Goal: Communication & Community: Answer question/provide support

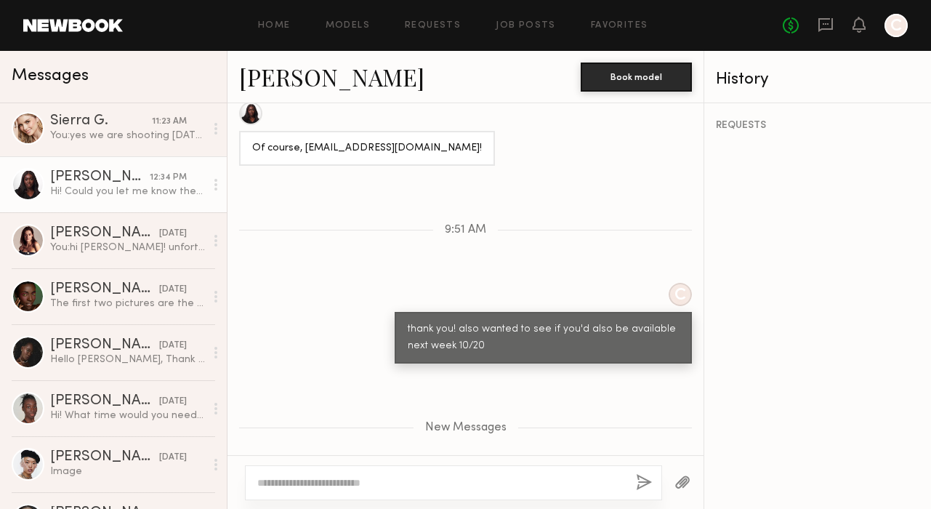
scroll to position [2023, 0]
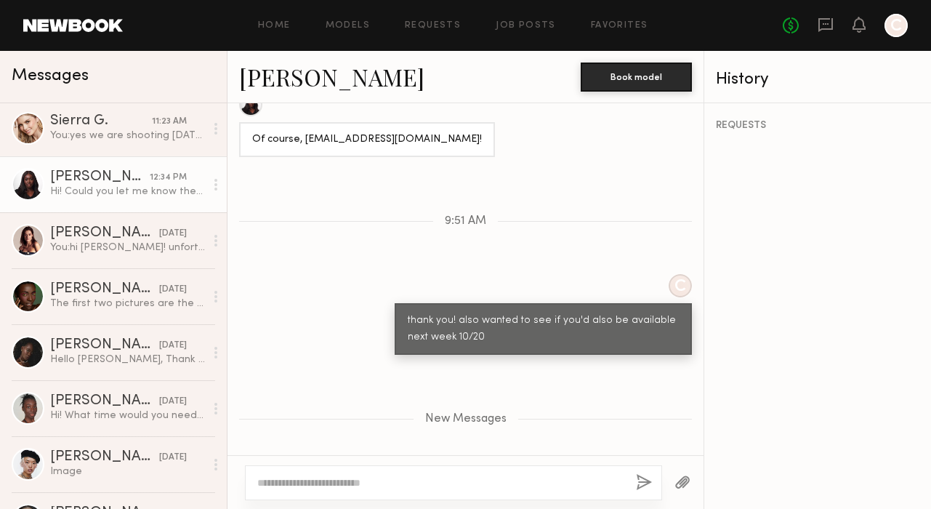
click at [391, 489] on textarea at bounding box center [440, 482] width 367 height 15
type textarea "**********"
click at [636, 481] on button "button" at bounding box center [644, 483] width 16 height 18
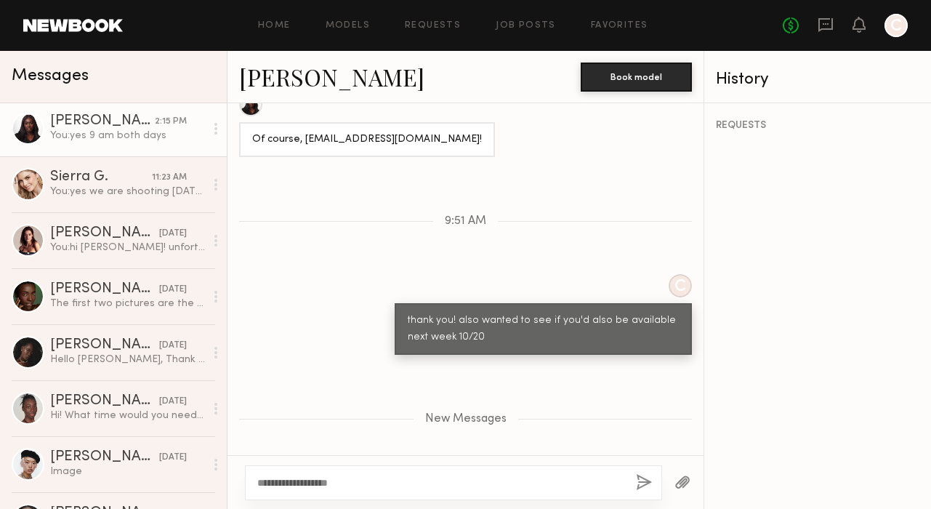
scroll to position [0, 0]
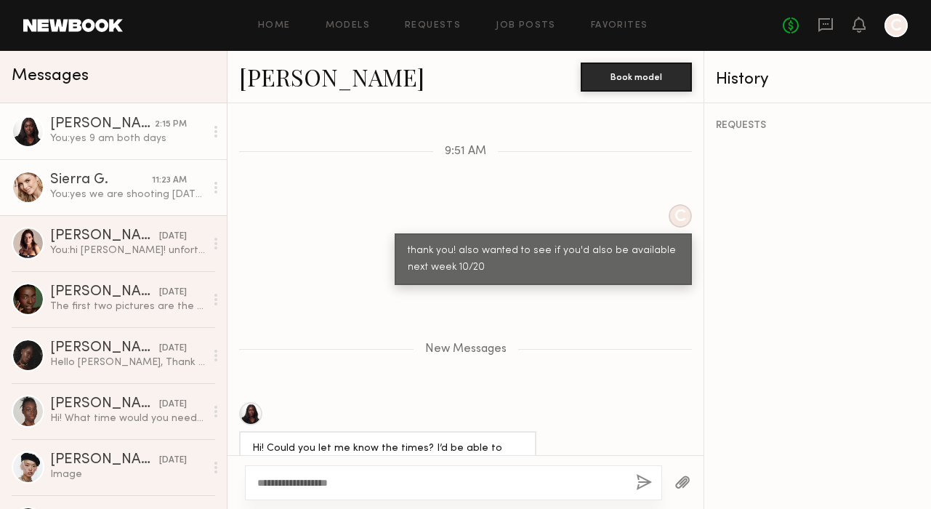
click at [102, 165] on link "Sierra G. 11:23 AM You: yes we are shooting [DATE]! email is not sent yet we're…" at bounding box center [113, 187] width 227 height 56
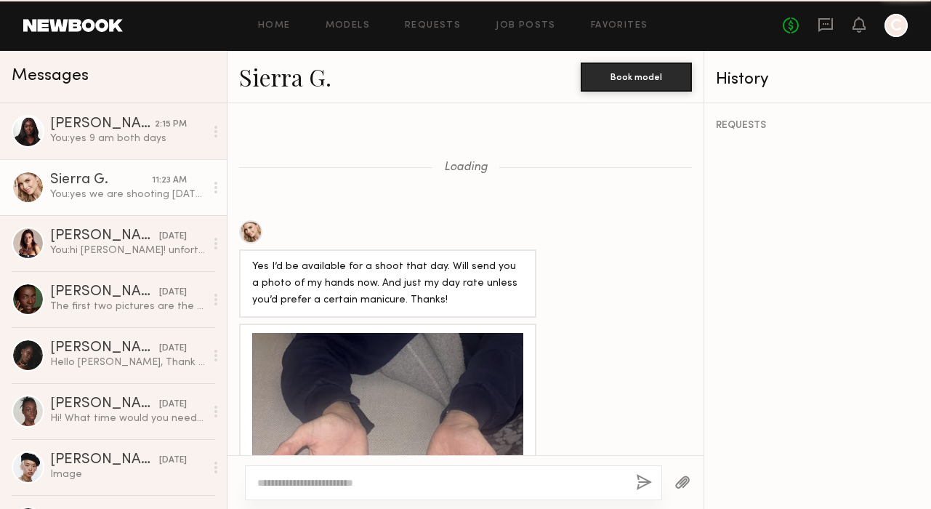
scroll to position [1578, 0]
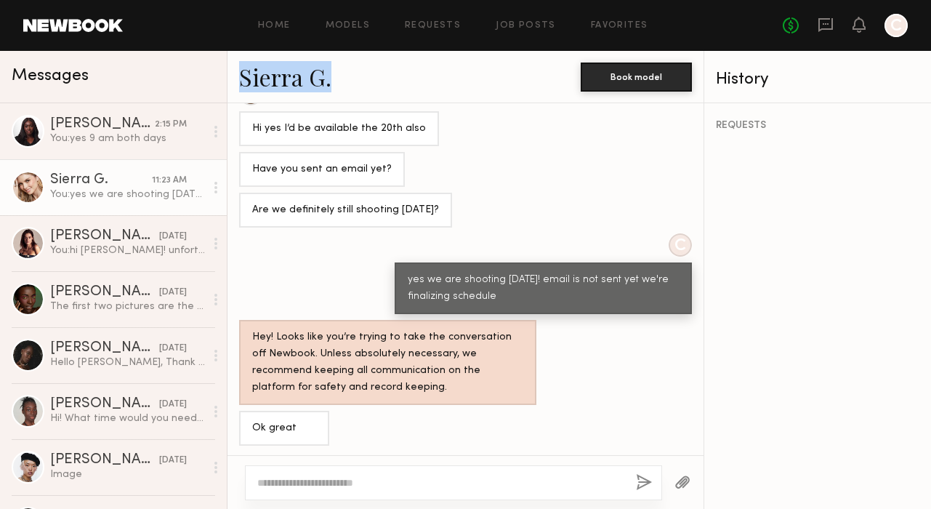
drag, startPoint x: 344, startPoint y: 83, endPoint x: 241, endPoint y: 83, distance: 102.5
click at [241, 83] on div "Sierra G." at bounding box center [410, 76] width 342 height 31
copy link "Sierra G."
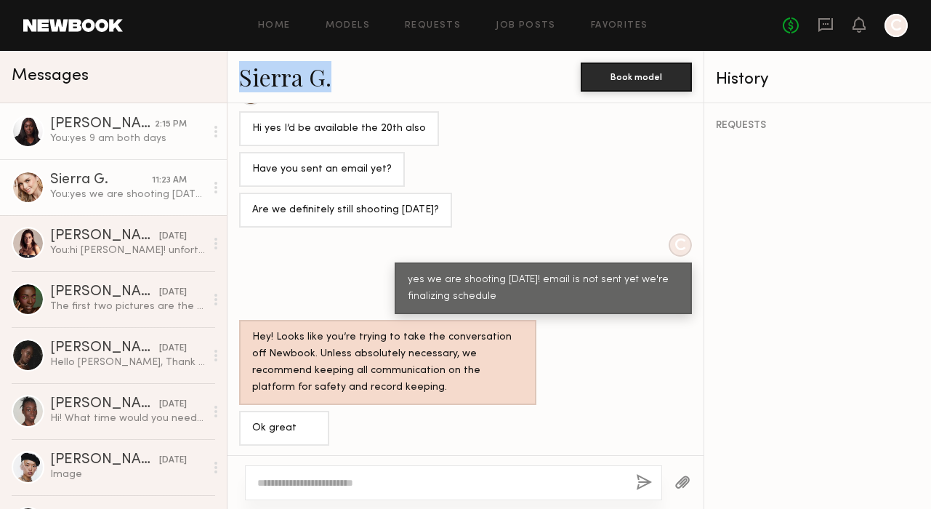
click at [149, 136] on div "You: yes 9 am both days" at bounding box center [127, 139] width 155 height 14
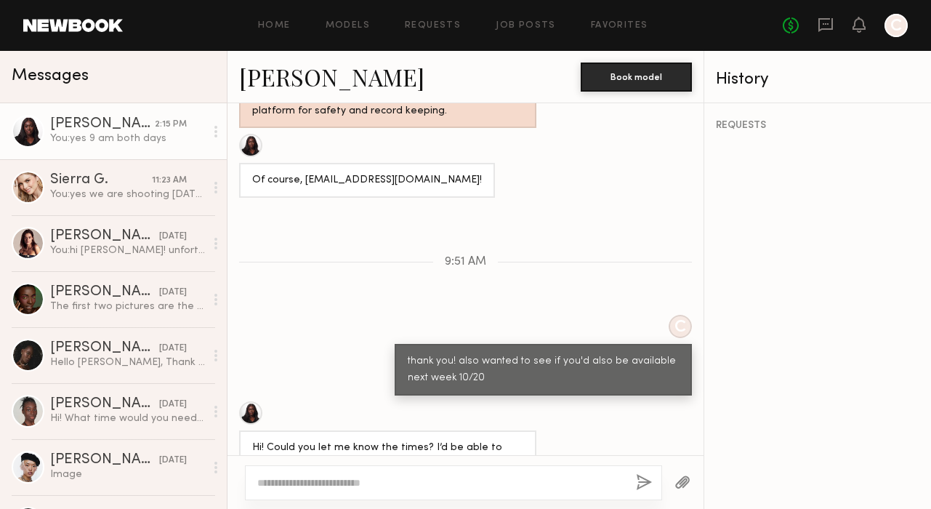
scroll to position [1688, 0]
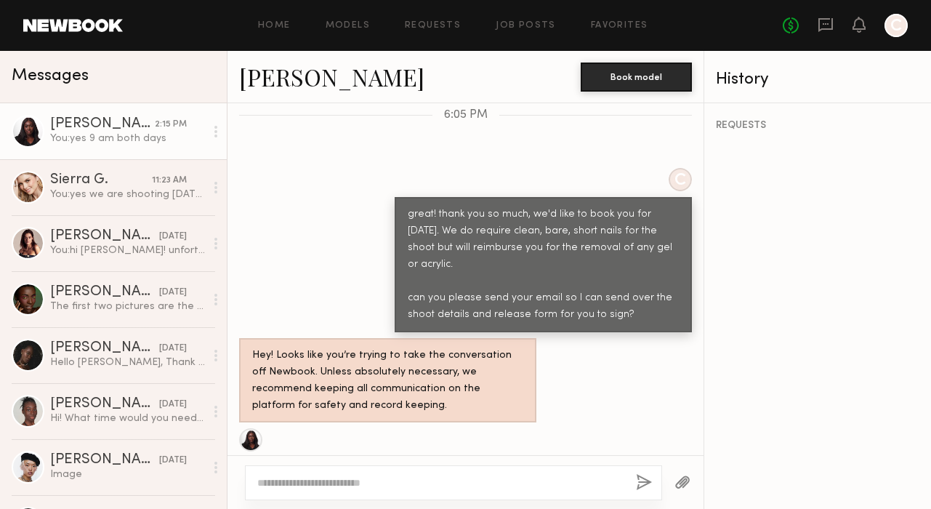
drag, startPoint x: 406, startPoint y: 398, endPoint x: 302, endPoint y: 394, distance: 103.3
click at [302, 467] on div "Of course, [EMAIL_ADDRESS][DOMAIN_NAME]!" at bounding box center [367, 475] width 230 height 17
copy div "[EMAIL_ADDRESS][DOMAIN_NAME]"
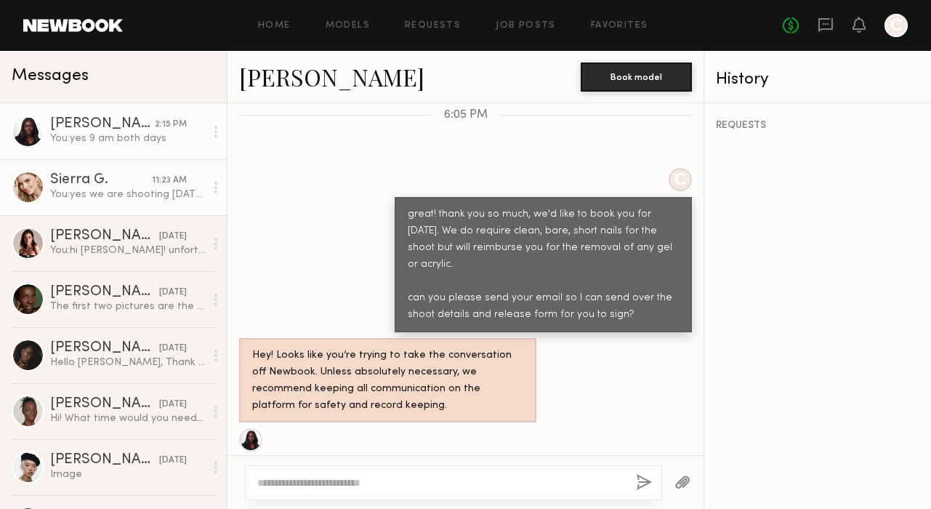
click at [100, 210] on link "Sierra G. 11:23 AM You: yes we are shooting [DATE]! email is not sent yet we're…" at bounding box center [113, 187] width 227 height 56
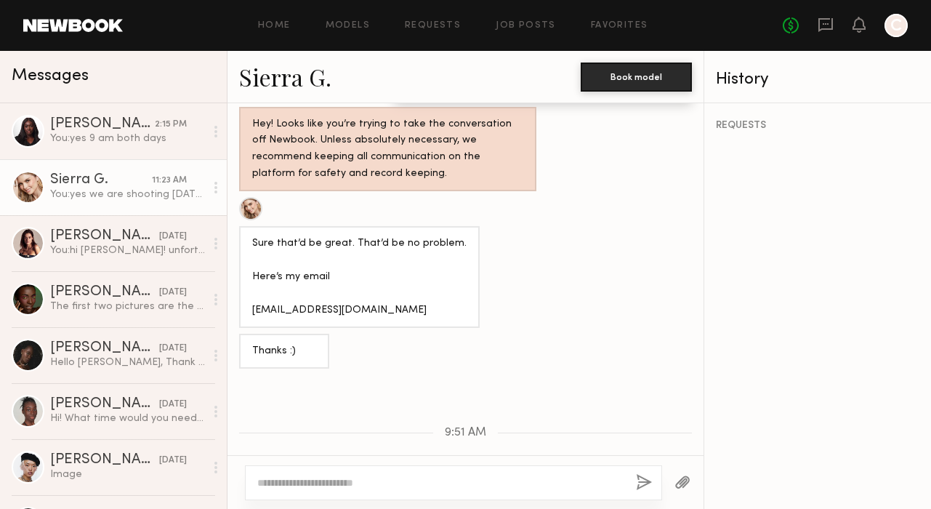
scroll to position [1079, 0]
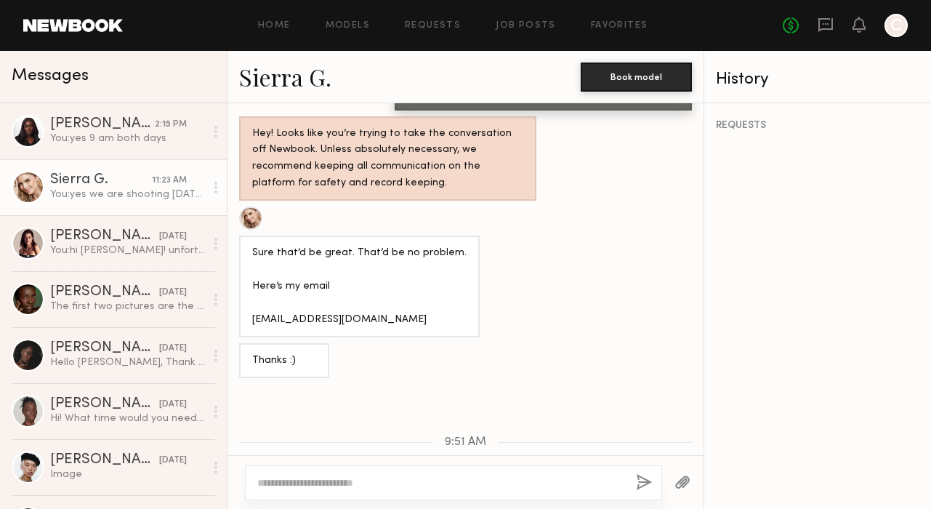
click at [349, 284] on div "Sure that’d be great. That’d be no problem. Here’s my email [EMAIL_ADDRESS][DOM…" at bounding box center [359, 287] width 214 height 84
drag, startPoint x: 351, startPoint y: 318, endPoint x: 253, endPoint y: 316, distance: 98.2
click at [253, 316] on div "Sure that’d be great. That’d be no problem. Here’s my email [EMAIL_ADDRESS][DOM…" at bounding box center [359, 287] width 214 height 84
copy div "[EMAIL_ADDRESS][DOMAIN_NAME]"
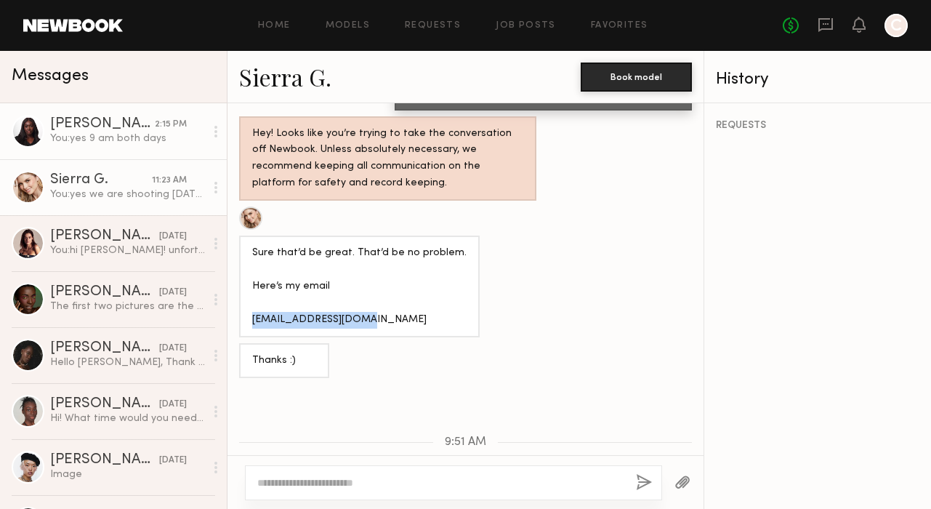
click at [122, 132] on div "You: yes 9 am both days" at bounding box center [127, 139] width 155 height 14
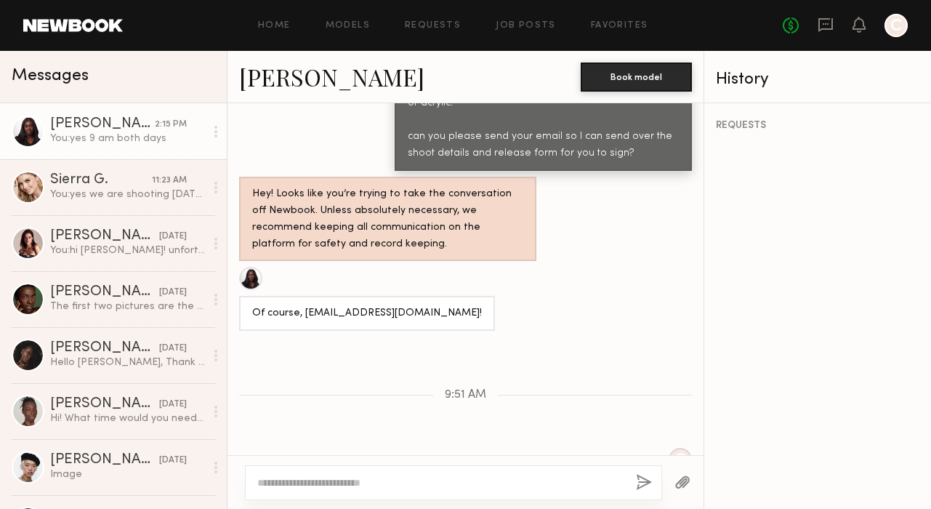
scroll to position [1711, 0]
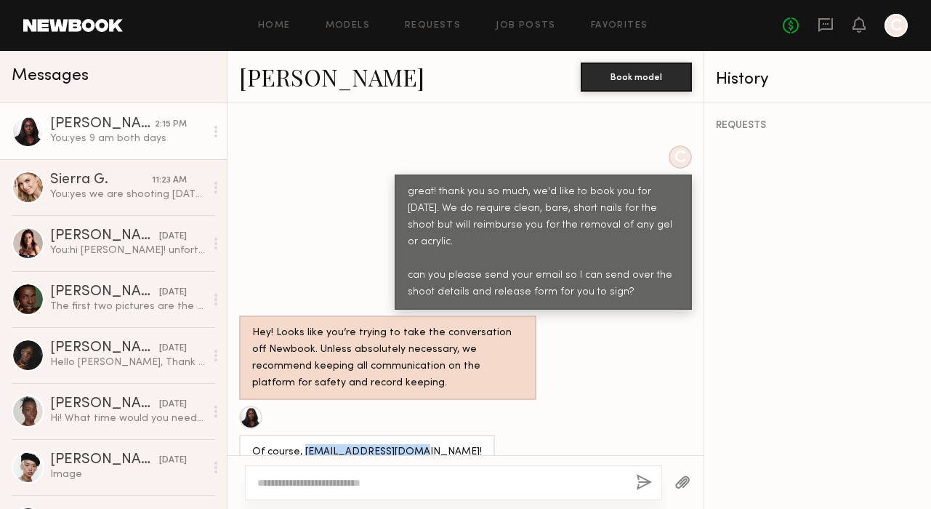
drag, startPoint x: 407, startPoint y: 374, endPoint x: 303, endPoint y: 374, distance: 104.0
click at [303, 444] on div "Of course, [EMAIL_ADDRESS][DOMAIN_NAME]!" at bounding box center [367, 452] width 230 height 17
copy div "[EMAIL_ADDRESS][DOMAIN_NAME]"
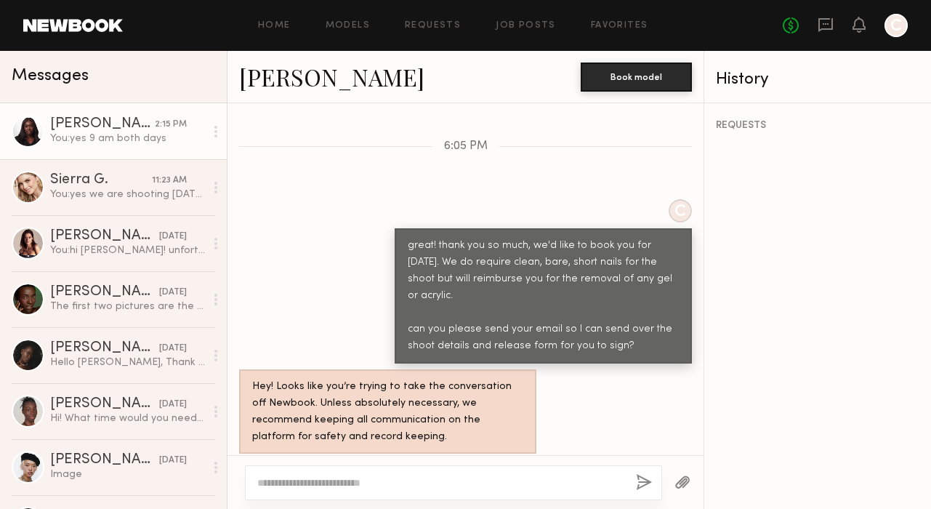
scroll to position [1982, 0]
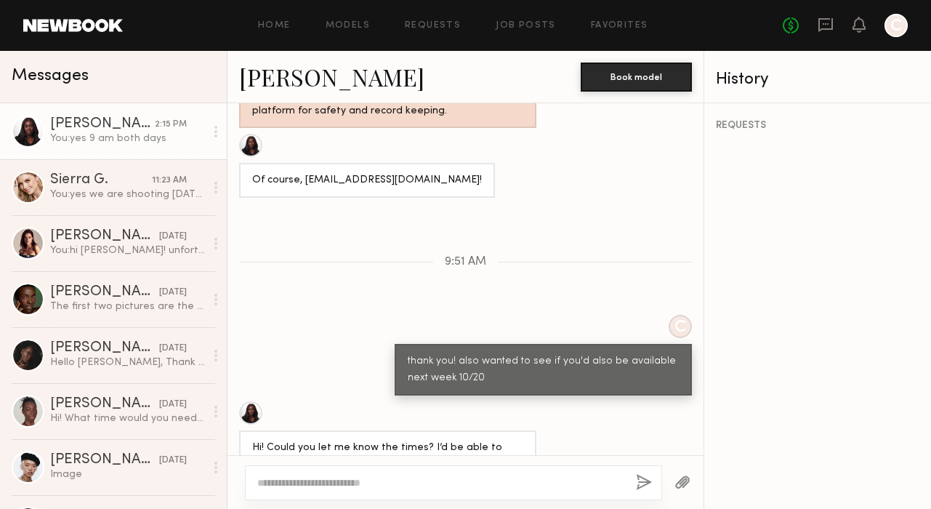
click at [486, 401] on div "Hi! Could you let me know the times? I’d be able to give a clearer answer!" at bounding box center [387, 441] width 297 height 81
